Goal: Navigation & Orientation: Find specific page/section

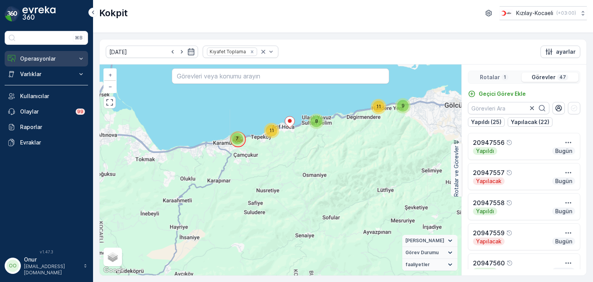
click at [31, 64] on button "Operasyonlar" at bounding box center [46, 58] width 83 height 15
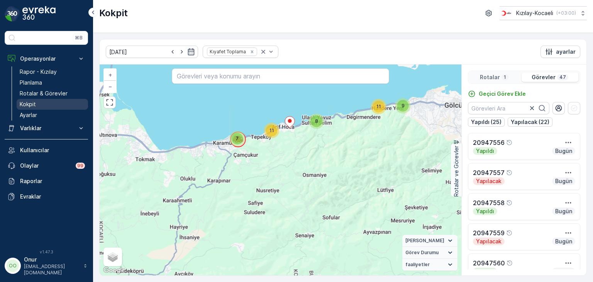
click at [31, 104] on p "Kokpit" at bounding box center [28, 104] width 16 height 8
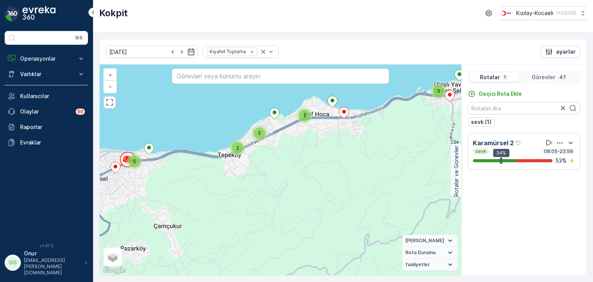
click at [554, 78] on p "Görevler" at bounding box center [544, 77] width 24 height 8
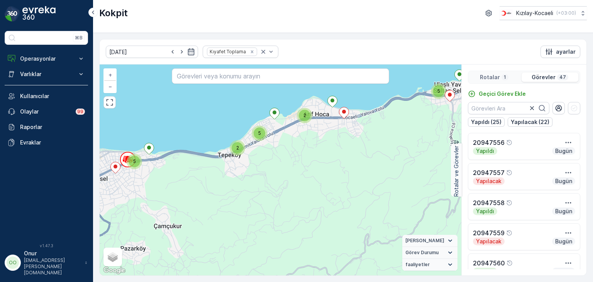
click at [496, 78] on p "Rotalar" at bounding box center [490, 77] width 20 height 8
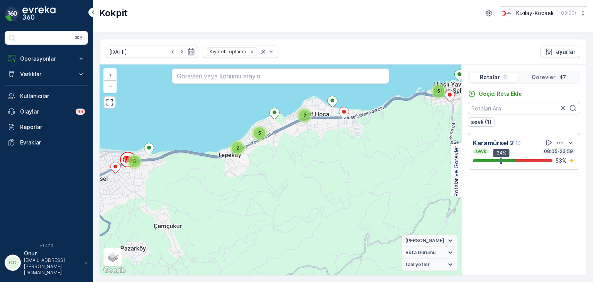
click at [544, 81] on div "Görevler 47" at bounding box center [550, 77] width 57 height 9
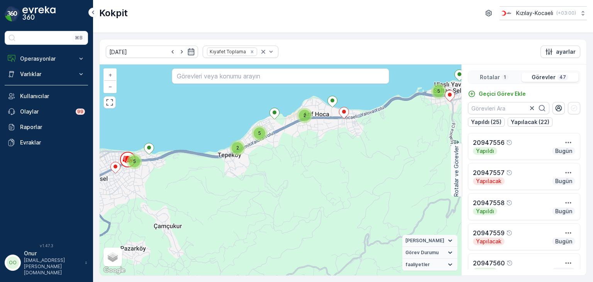
click at [495, 73] on p "Rotalar" at bounding box center [490, 77] width 20 height 8
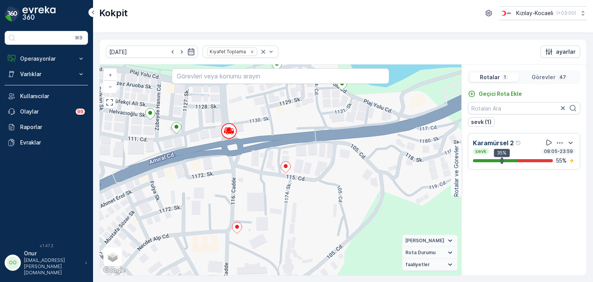
click at [141, 195] on div "2 + − Uydu Yol haritası Arazi Karışık Leaflet Klavye kısayolları Harita Veriler…" at bounding box center [281, 170] width 362 height 211
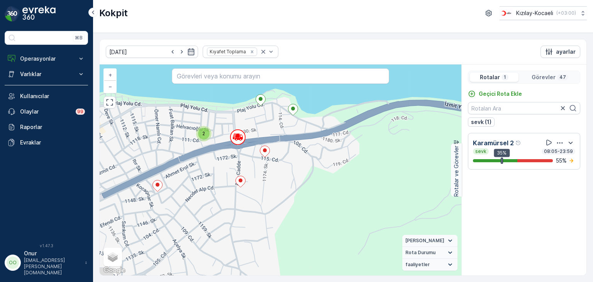
drag, startPoint x: 167, startPoint y: 203, endPoint x: 215, endPoint y: 175, distance: 55.4
click at [215, 175] on div "2 3 2 2 + − Uydu Yol haritası Arazi Karışık Leaflet Klavye kısayolları Harita V…" at bounding box center [281, 170] width 362 height 211
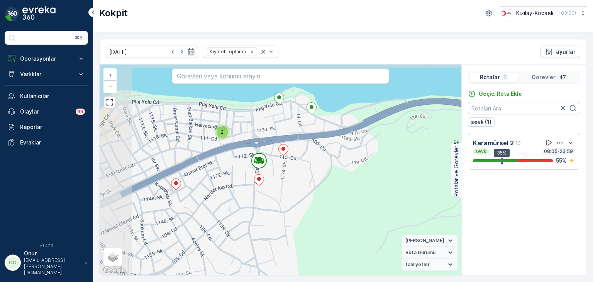
drag, startPoint x: 168, startPoint y: 161, endPoint x: 222, endPoint y: 178, distance: 56.6
click at [222, 178] on div "2 3 2 2 + − Uydu Yol haritası Arazi Karışık Leaflet Klavye kısayolları Harita V…" at bounding box center [281, 170] width 362 height 211
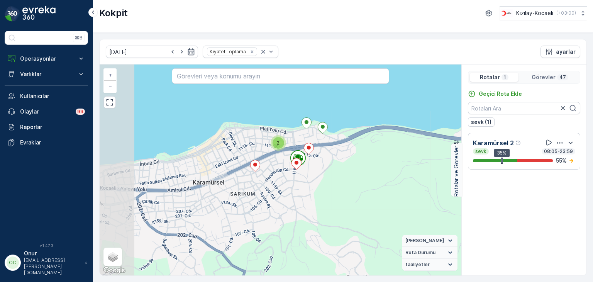
drag, startPoint x: 222, startPoint y: 192, endPoint x: 303, endPoint y: 183, distance: 80.8
click at [303, 183] on div "2 3 2 2 2 2 + − Uydu Yol haritası Arazi Karışık Leaflet Klavye kısayolları Hari…" at bounding box center [281, 170] width 362 height 211
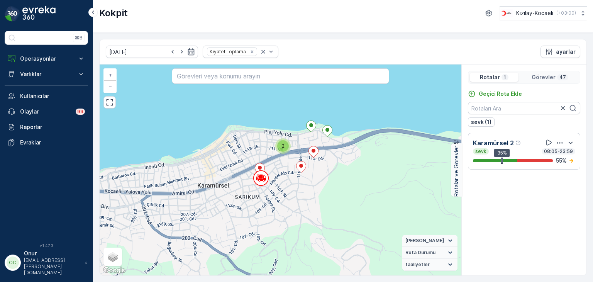
click at [345, 170] on div "2 3 2 2 2 2 + − Uydu Yol haritası Arazi Karışık Leaflet Klavye kısayolları Hari…" at bounding box center [281, 170] width 362 height 211
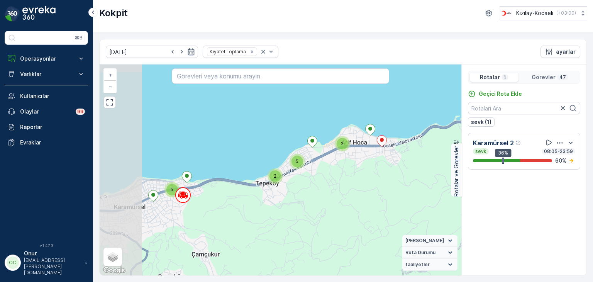
drag, startPoint x: 135, startPoint y: 202, endPoint x: 187, endPoint y: 206, distance: 51.9
click at [187, 206] on div "2 2 5 5 5 4 3 3 5 + − Uydu Yol haritası Arazi Karışık Leaflet Klavye kısayollar…" at bounding box center [281, 170] width 362 height 211
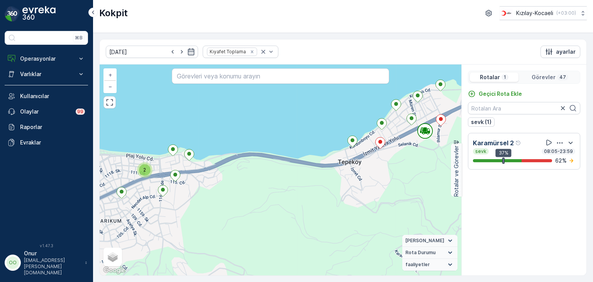
click at [547, 73] on p "Görevler" at bounding box center [544, 77] width 24 height 8
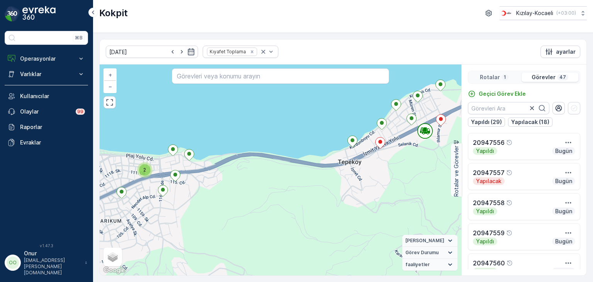
click at [498, 73] on div "Rotalar 1" at bounding box center [494, 77] width 49 height 9
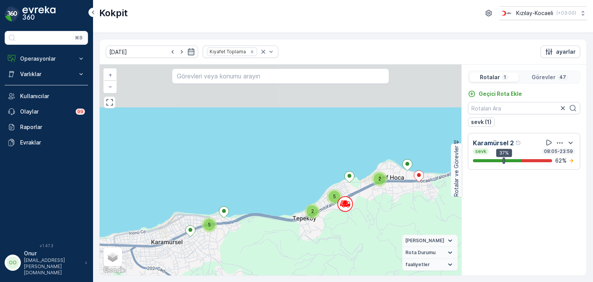
drag, startPoint x: 413, startPoint y: 172, endPoint x: 352, endPoint y: 210, distance: 72.1
click at [343, 224] on div "2 2 5 5 5 4 3 3 5 + − Uydu Yol haritası Arazi Karışık Leaflet Klavye kısayollar…" at bounding box center [281, 170] width 362 height 211
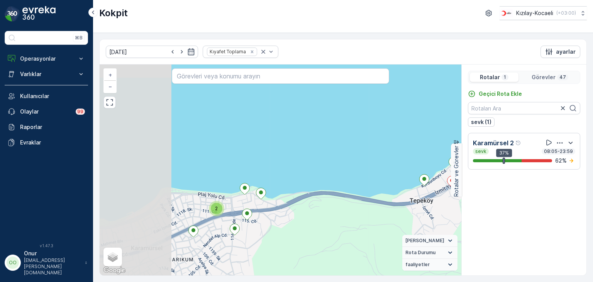
drag, startPoint x: 204, startPoint y: 241, endPoint x: 281, endPoint y: 197, distance: 88.9
click at [281, 197] on div "2 3 2 2 2 2 + − Uydu Yol haritası Arazi Karışık Leaflet Klavye kısayolları Hari…" at bounding box center [281, 170] width 362 height 211
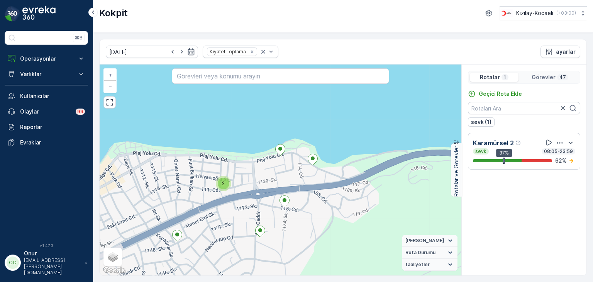
click at [229, 185] on div "2" at bounding box center [223, 183] width 15 height 15
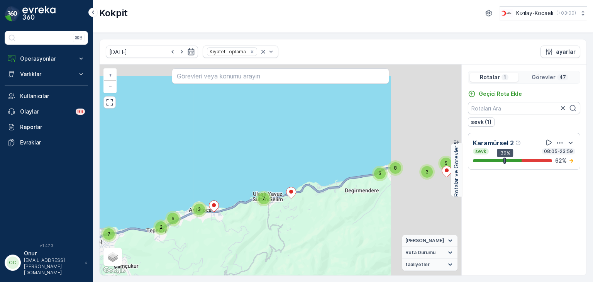
drag, startPoint x: 408, startPoint y: 183, endPoint x: 236, endPoint y: 218, distance: 175.1
click at [236, 218] on div "2 3 6 7 7 5 3 3 8 + − Uydu Yol haritası Arazi Karışık Leaflet Klavye kısayollar…" at bounding box center [281, 170] width 362 height 211
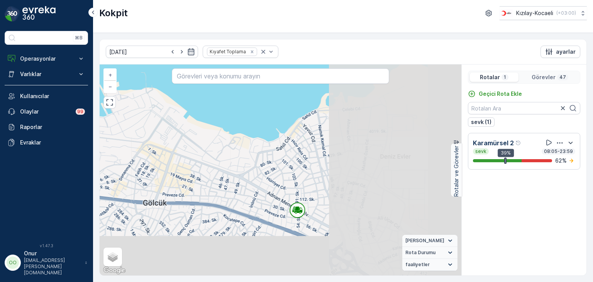
drag, startPoint x: 392, startPoint y: 229, endPoint x: 226, endPoint y: 186, distance: 171.7
click at [185, 181] on div "2 3 2 2 2 2 + − Uydu Yol haritası Arazi Karışık Leaflet Klavye kısayolları Hari…" at bounding box center [281, 170] width 362 height 211
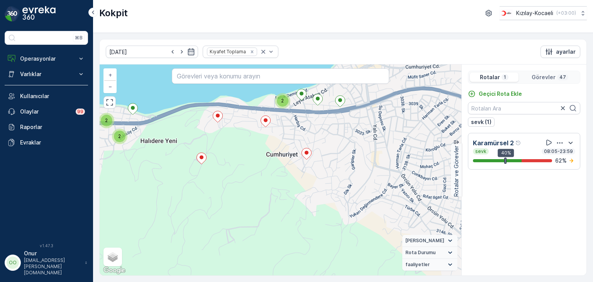
drag, startPoint x: 154, startPoint y: 133, endPoint x: 165, endPoint y: 183, distance: 51.0
click at [165, 183] on div "2 3 2 2 2 2 + − Uydu Yol haritası Arazi Karışık Leaflet Klavye kısayolları Hari…" at bounding box center [281, 170] width 362 height 211
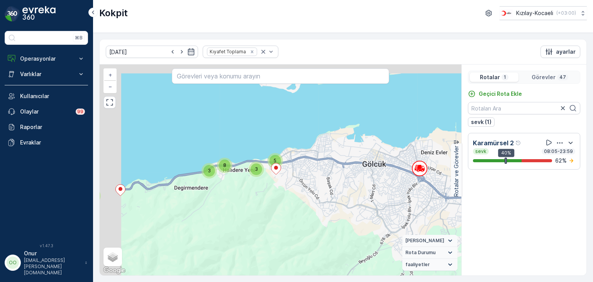
drag, startPoint x: 138, startPoint y: 152, endPoint x: 221, endPoint y: 164, distance: 83.6
click at [221, 164] on div "8" at bounding box center [225, 166] width 12 height 12
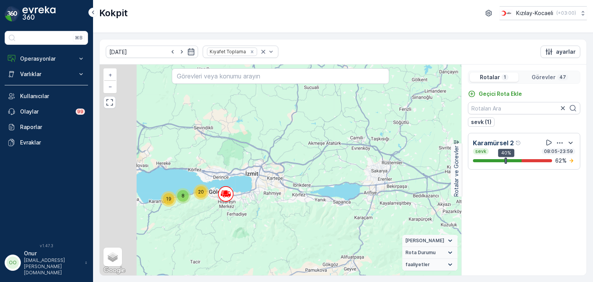
drag, startPoint x: 186, startPoint y: 196, endPoint x: 292, endPoint y: 194, distance: 106.6
click at [292, 194] on div "19 8 20 + − Uydu Yol haritası Arazi Karışık Leaflet Klavye kısayolları Harita V…" at bounding box center [281, 170] width 362 height 211
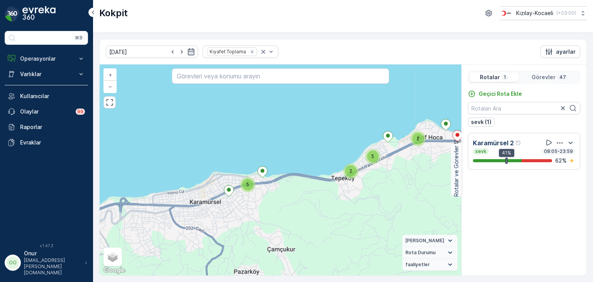
drag, startPoint x: 319, startPoint y: 195, endPoint x: 210, endPoint y: 193, distance: 108.9
click at [210, 193] on div "3 6 7 7 5 3 8 2 2 5 5 5 4 3 3 5 + − Uydu Yol haritası Arazi Karışık Leaflet Kla…" at bounding box center [281, 170] width 362 height 211
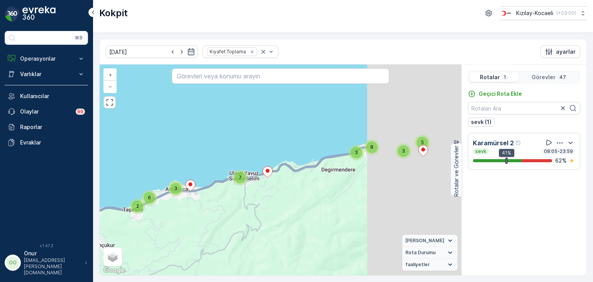
drag, startPoint x: 403, startPoint y: 172, endPoint x: 251, endPoint y: 183, distance: 153.0
click at [251, 183] on div "2 3 6 7 7 5 3 3 8 + − Uydu Yol haritası Arazi Karışık Leaflet Klavye kısayollar…" at bounding box center [281, 170] width 362 height 211
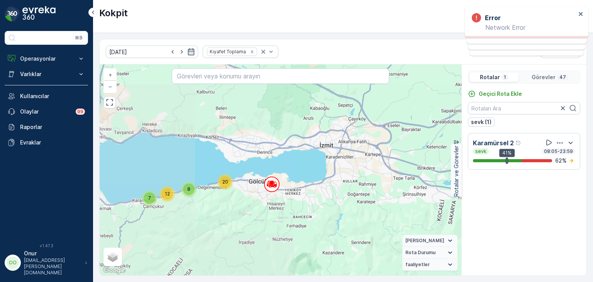
drag, startPoint x: 178, startPoint y: 201, endPoint x: 275, endPoint y: 184, distance: 97.7
click at [275, 184] on div "11 9 11 12 7 8 20 + − Uydu Yol haritası Arazi Karışık Leaflet Klavye kısayollar…" at bounding box center [281, 170] width 362 height 211
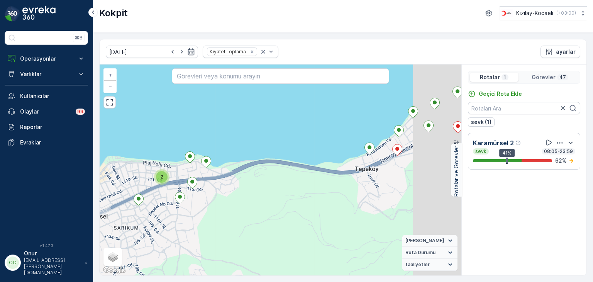
drag, startPoint x: 320, startPoint y: 191, endPoint x: 183, endPoint y: 199, distance: 137.3
click at [183, 199] on div "2 3 2 2 2 2 + − Uydu Yol haritası Arazi Karışık Leaflet Klavye kısayolları Hari…" at bounding box center [281, 170] width 362 height 211
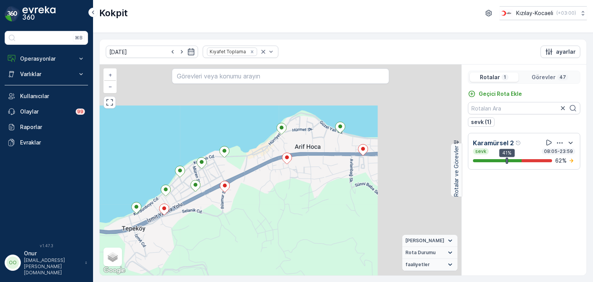
drag, startPoint x: 342, startPoint y: 176, endPoint x: 195, endPoint y: 236, distance: 158.7
click at [195, 236] on div "2 3 2 2 2 2 + − Uydu Yol haritası Arazi Karışık Leaflet Klavye kısayolları Hari…" at bounding box center [281, 170] width 362 height 211
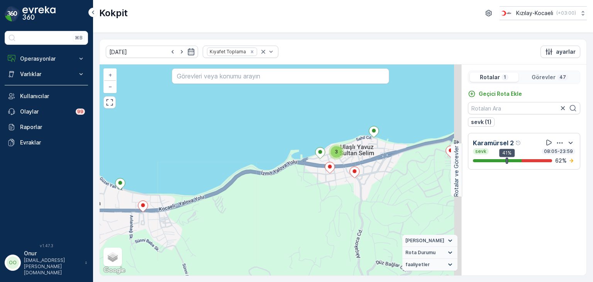
drag, startPoint x: 391, startPoint y: 171, endPoint x: 237, endPoint y: 216, distance: 160.5
click at [237, 216] on div "2 3 2 2 2 2 + − Uydu Yol haritası Arazi Karışık Leaflet Klavye kısayolları Hari…" at bounding box center [281, 170] width 362 height 211
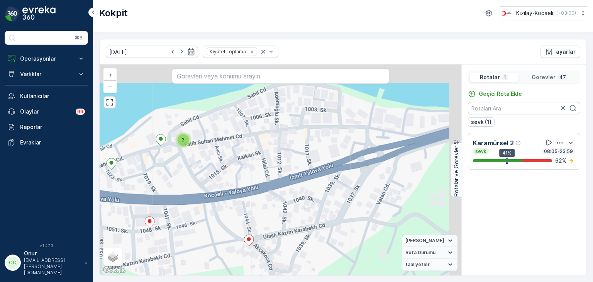
drag, startPoint x: 262, startPoint y: 184, endPoint x: 213, endPoint y: 229, distance: 65.6
click at [213, 229] on div "2 + − Uydu Yol haritası Arazi Karışık Leaflet Klavye kısayolları Harita Veriler…" at bounding box center [281, 170] width 362 height 211
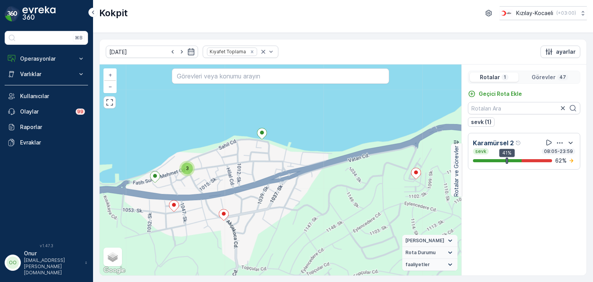
drag, startPoint x: 360, startPoint y: 197, endPoint x: 236, endPoint y: 209, distance: 124.5
click at [236, 209] on div "2 3 2 2 + − Uydu Yol haritası Arazi Karışık Leaflet Klavye kısayolları Harita V…" at bounding box center [281, 170] width 362 height 211
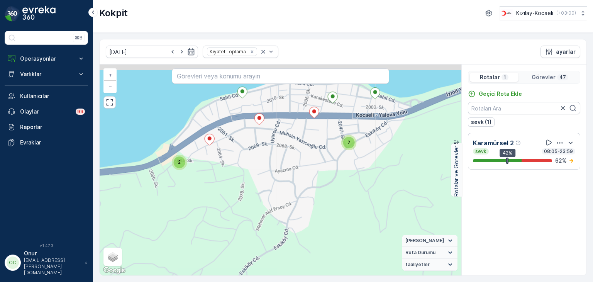
drag, startPoint x: 193, startPoint y: 166, endPoint x: 236, endPoint y: 271, distance: 113.5
click at [236, 271] on div "2 3 2 2 + − Uydu Yol haritası Arazi Karışık Leaflet Klavye kısayolları Harita V…" at bounding box center [281, 170] width 362 height 211
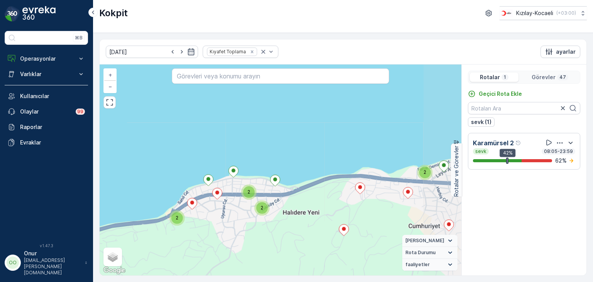
drag, startPoint x: 358, startPoint y: 180, endPoint x: 308, endPoint y: 185, distance: 50.5
click at [308, 185] on div "2 3 2 2 2 2 + − Uydu Yol haritası Arazi Karışık Leaflet Klavye kısayolları Hari…" at bounding box center [281, 170] width 362 height 211
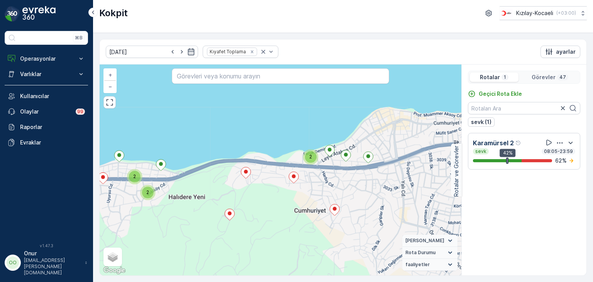
drag, startPoint x: 380, startPoint y: 192, endPoint x: 266, endPoint y: 177, distance: 115.4
click at [266, 177] on div "2 3 2 2 2 2 + − Uydu Yol haritası Arazi Karışık Leaflet Klavye kısayolları Hari…" at bounding box center [281, 170] width 362 height 211
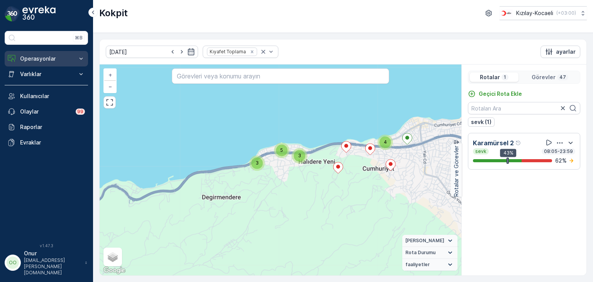
click at [44, 56] on p "Operasyonlar" at bounding box center [46, 59] width 53 height 8
